Goal: Information Seeking & Learning: Learn about a topic

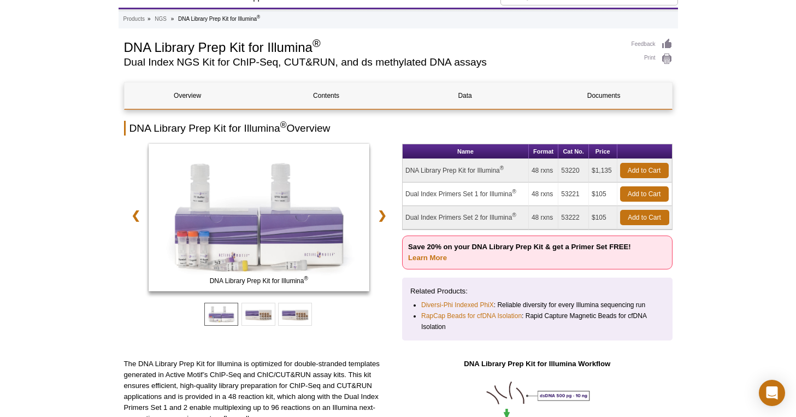
scroll to position [47, 0]
drag, startPoint x: 611, startPoint y: 171, endPoint x: 590, endPoint y: 172, distance: 21.3
click at [590, 172] on td "$1,135" at bounding box center [603, 169] width 28 height 23
copy td "$1,135"
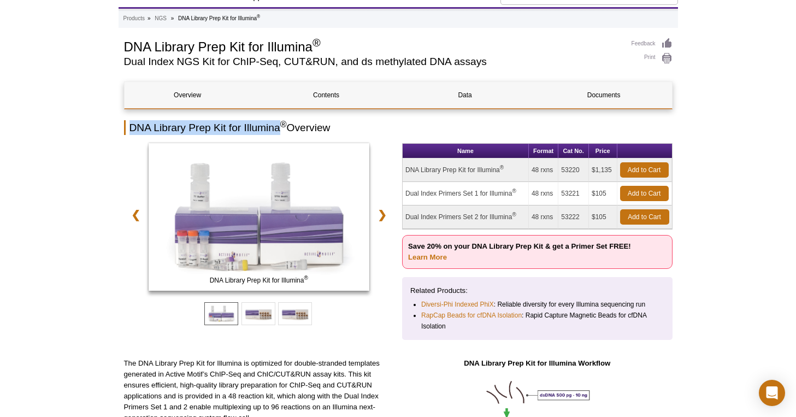
drag, startPoint x: 129, startPoint y: 127, endPoint x: 280, endPoint y: 129, distance: 150.2
click at [280, 129] on h2 "DNA Library Prep Kit for Illumina ® Overview" at bounding box center [398, 127] width 548 height 15
copy h2 "DNA Library Prep Kit for Illumina"
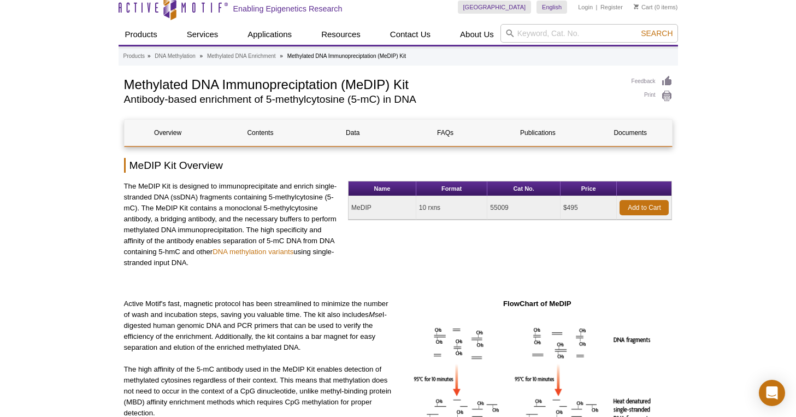
scroll to position [14, 0]
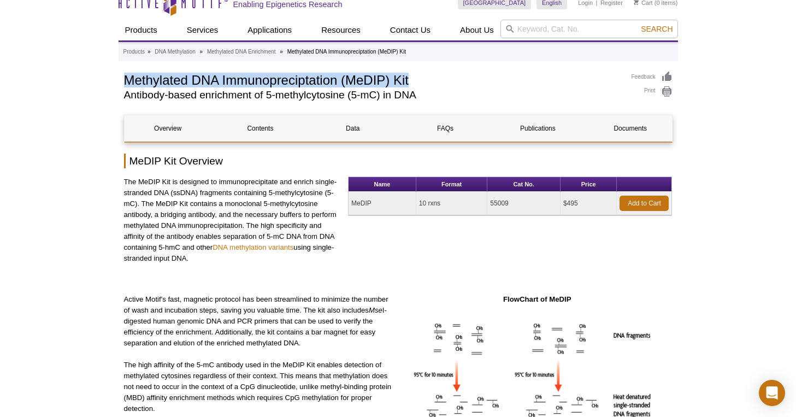
drag, startPoint x: 124, startPoint y: 78, endPoint x: 433, endPoint y: 74, distance: 309.2
copy h1 "Methylated DNA Immunopreciptation (MeDIP) Kit"
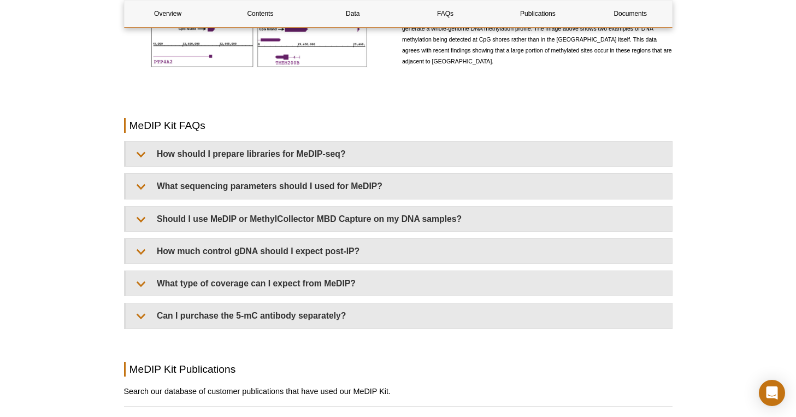
scroll to position [2105, 0]
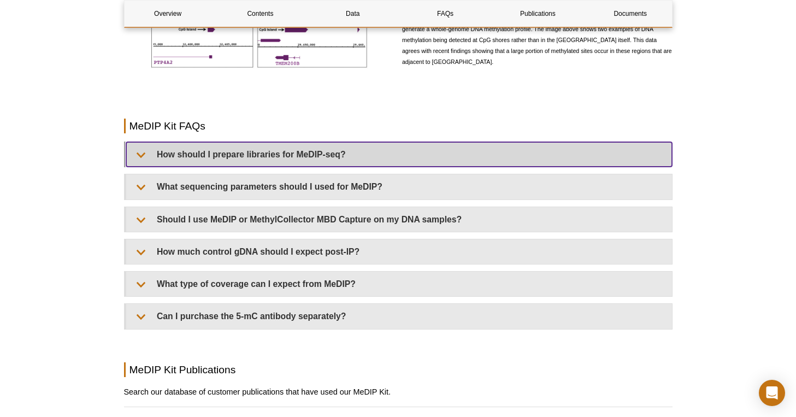
click at [321, 158] on summary "How should I prepare libraries for MeDIP-seq?" at bounding box center [399, 154] width 546 height 25
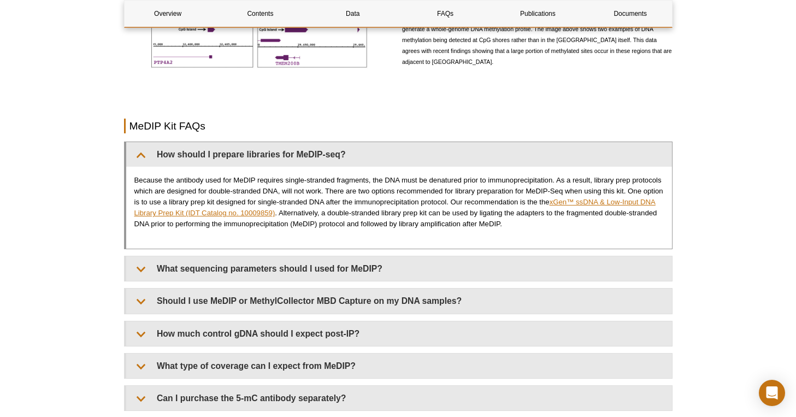
click at [597, 202] on link "xGen™ ssDNA & Low-Input DNA Library Prep Kit (IDT Catalog no. 10009859)" at bounding box center [394, 207] width 521 height 19
